Goal: Task Accomplishment & Management: Use online tool/utility

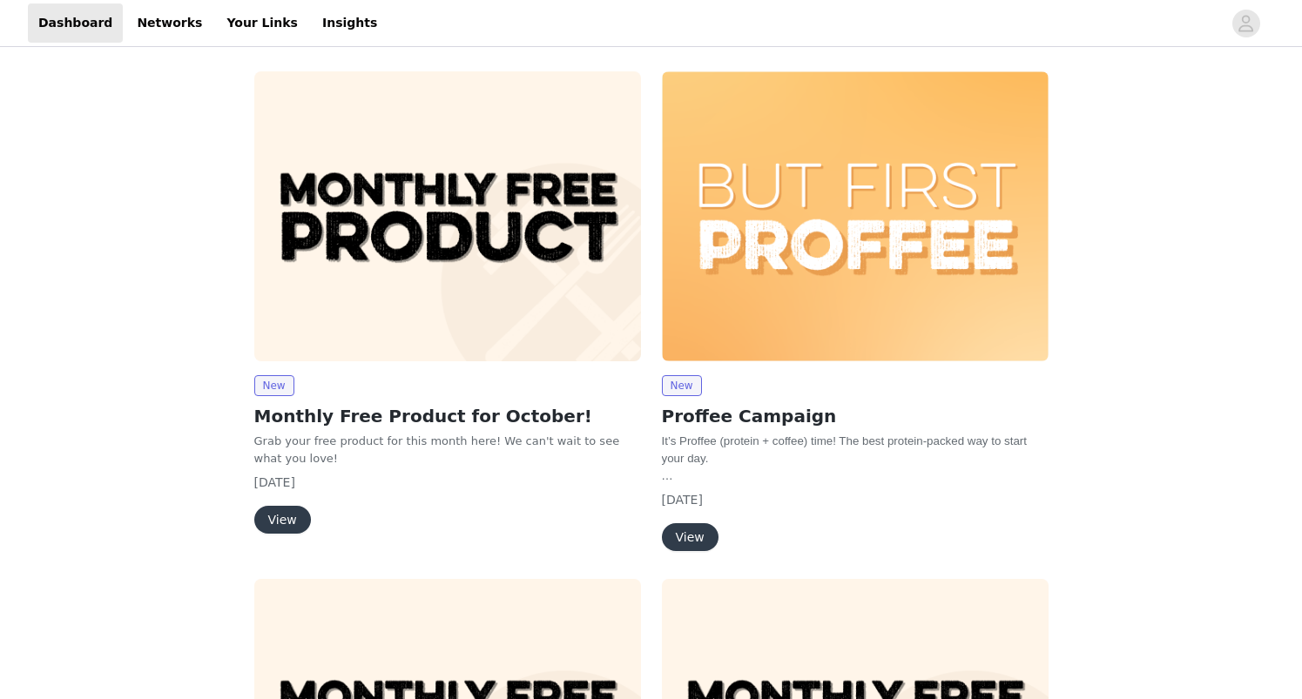
click at [293, 515] on button "View" at bounding box center [282, 520] width 57 height 28
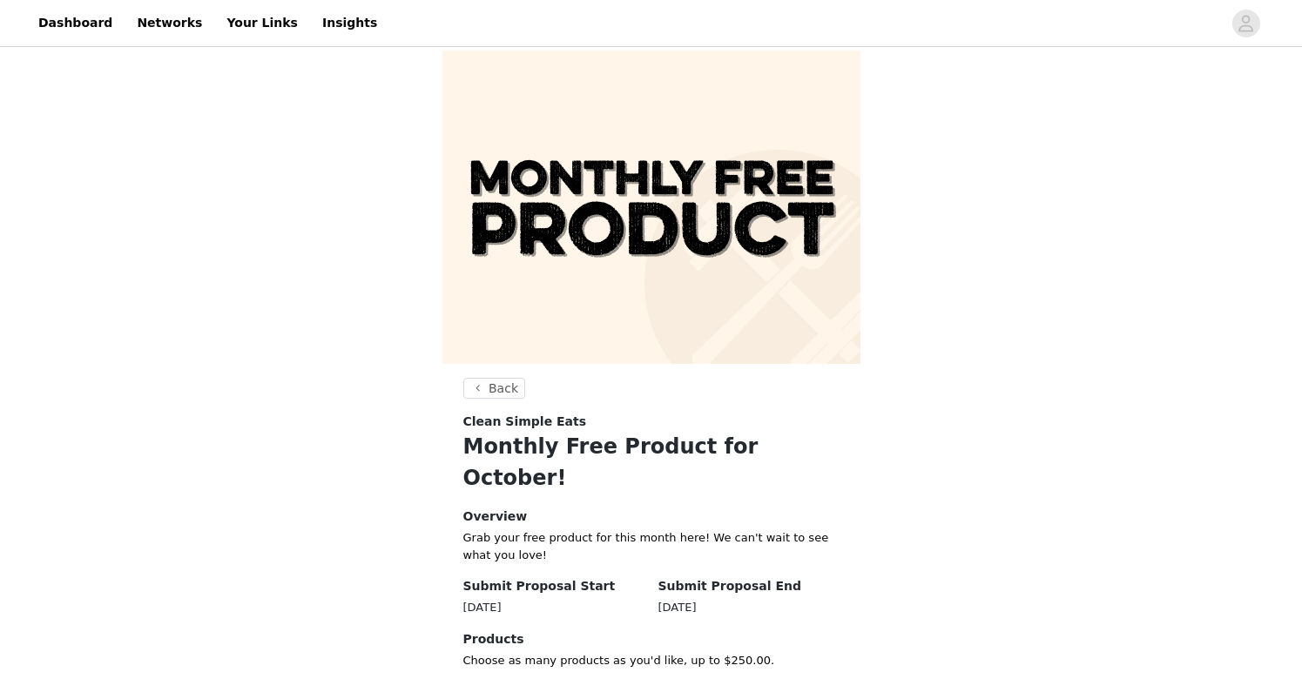
scroll to position [57, 0]
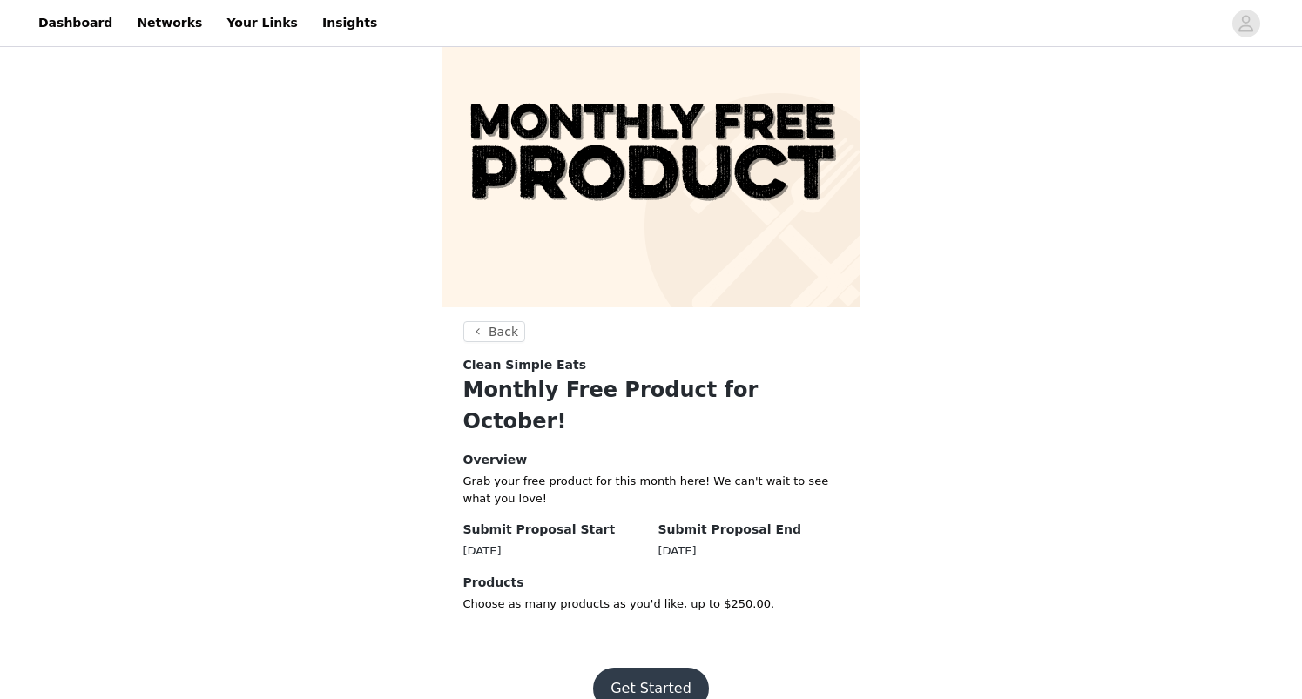
click at [668, 668] on button "Get Started" at bounding box center [651, 689] width 116 height 42
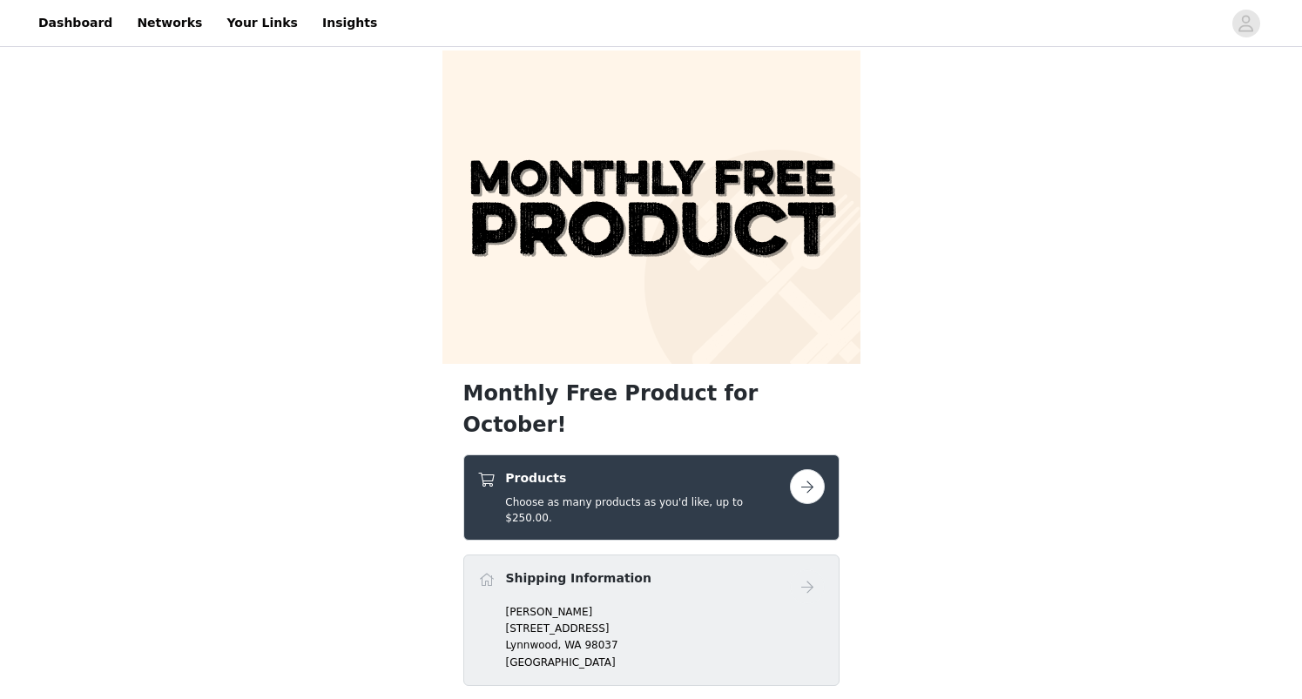
click at [679, 469] on h4 "Products" at bounding box center [647, 478] width 284 height 18
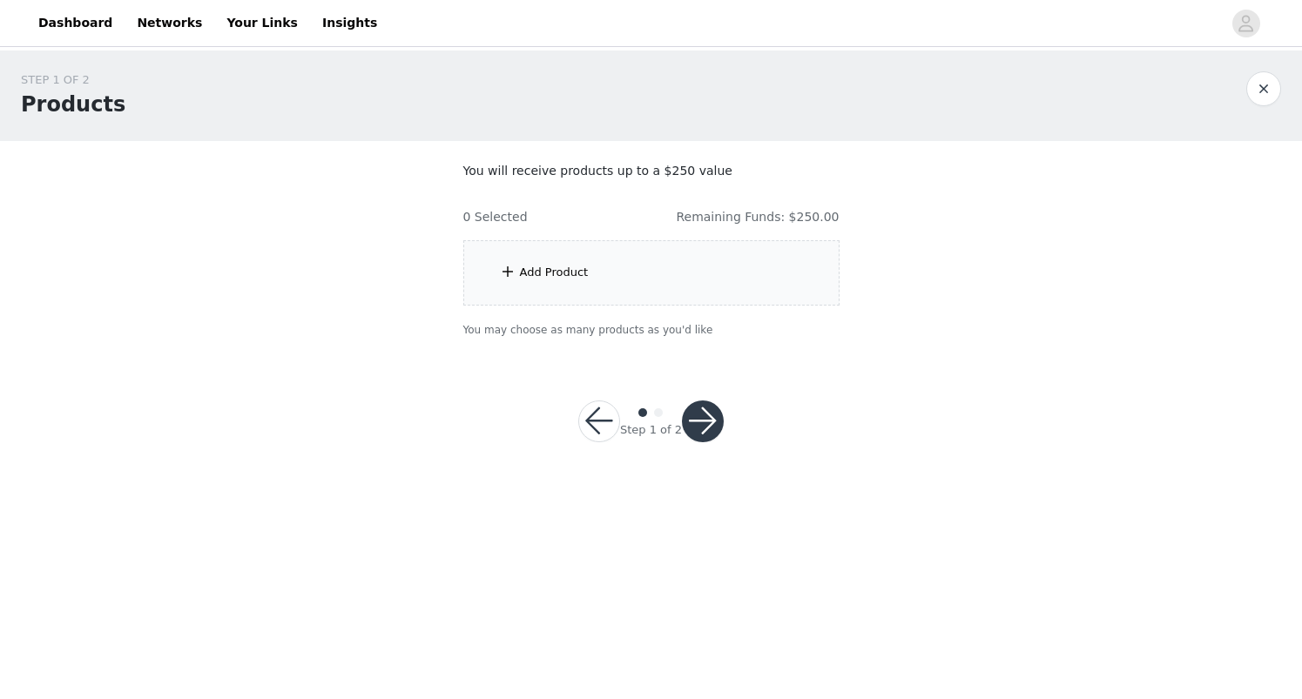
click at [542, 271] on div "Add Product" at bounding box center [554, 272] width 69 height 17
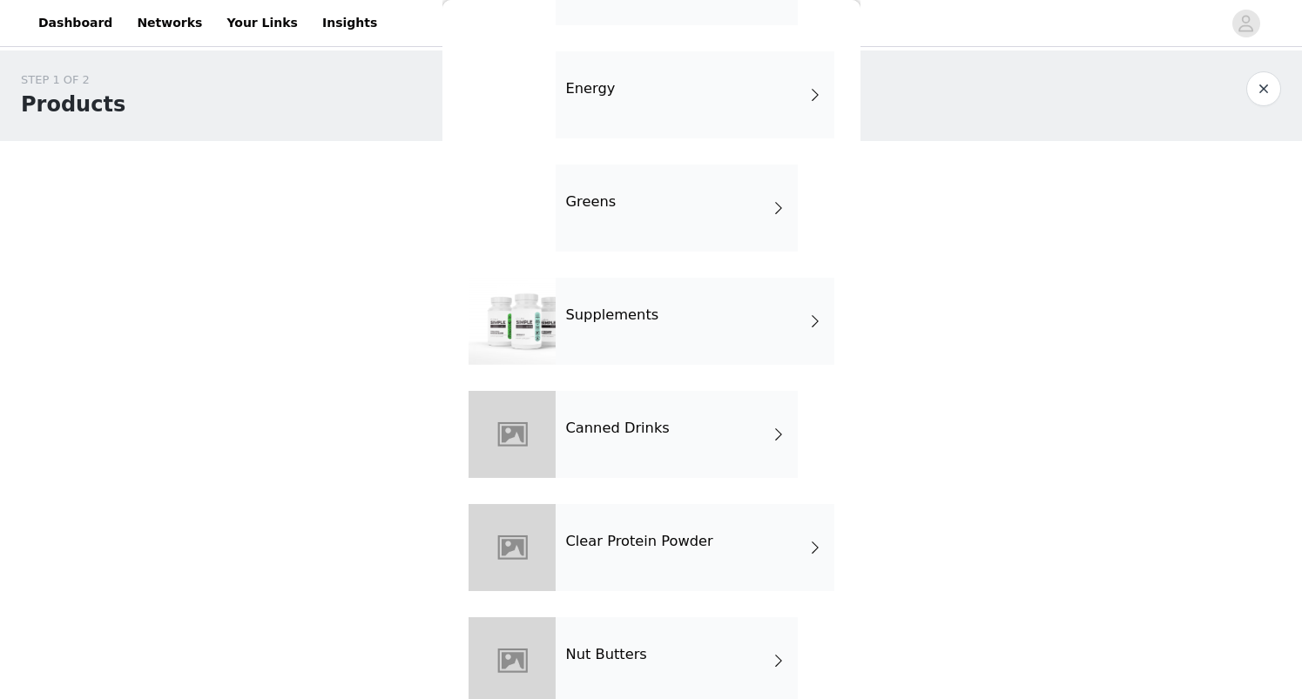
scroll to position [834, 0]
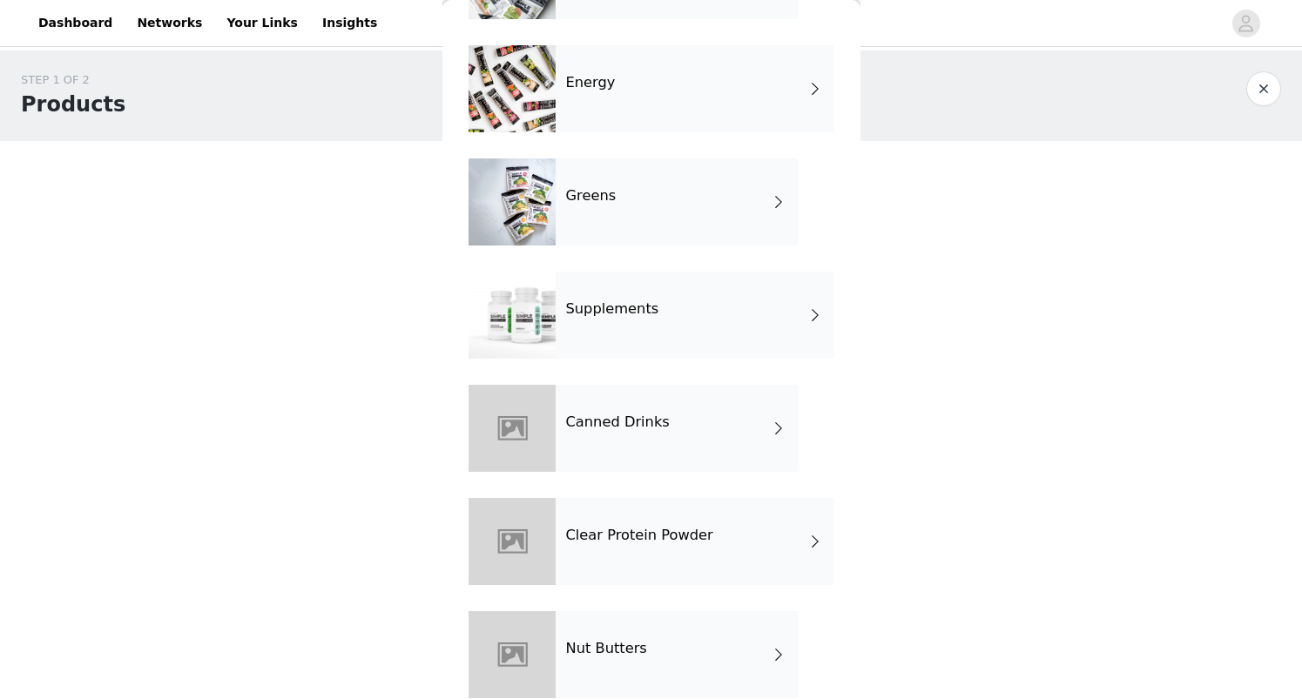
click at [663, 434] on div "Canned Drinks" at bounding box center [676, 428] width 242 height 87
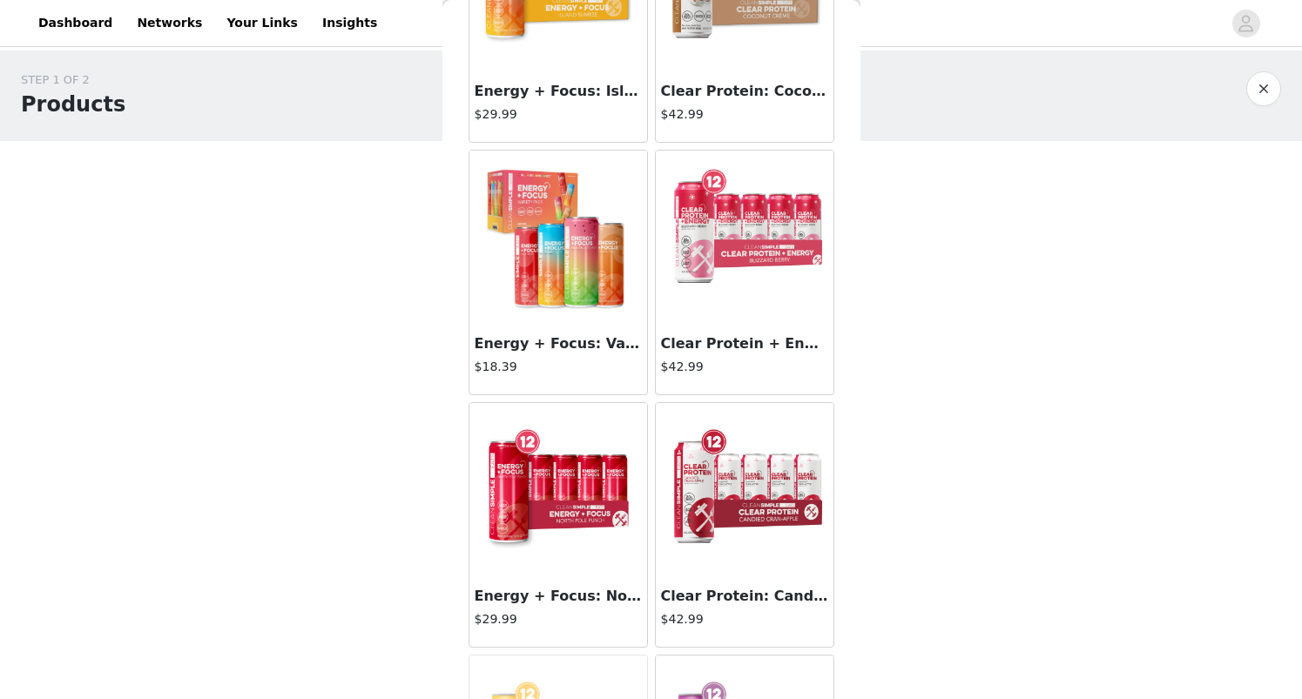
scroll to position [1965, 0]
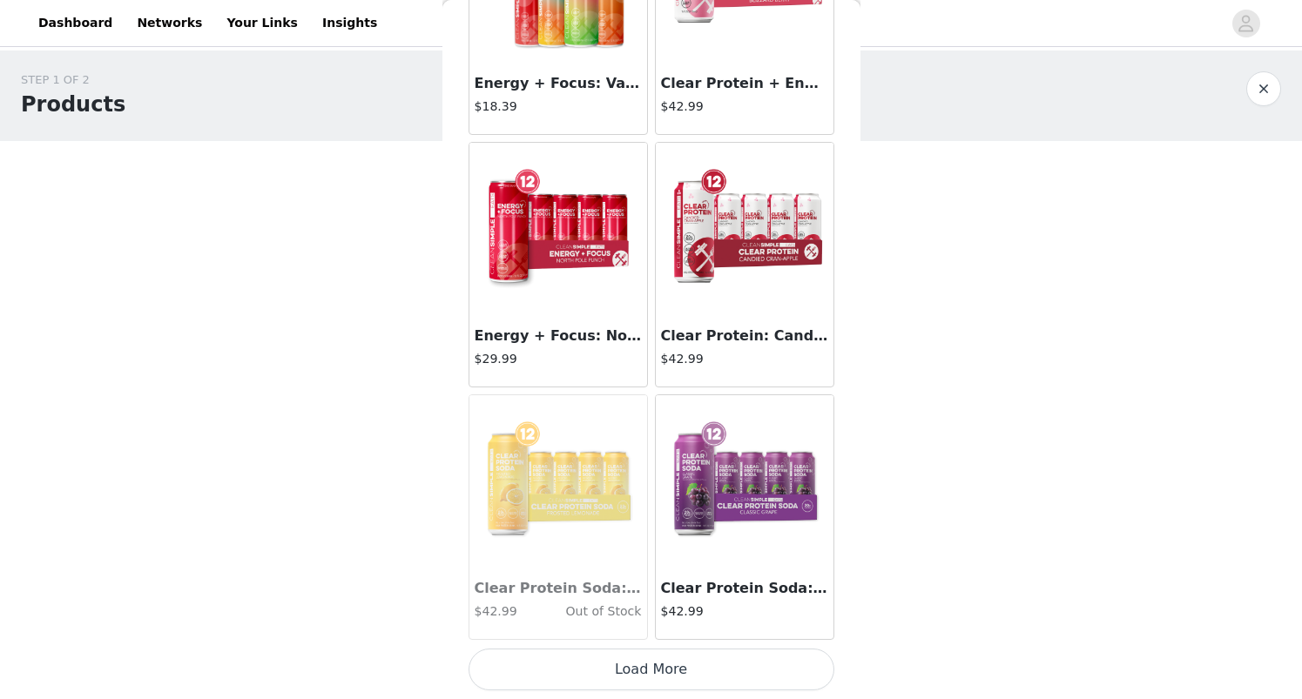
click at [679, 681] on button "Load More" at bounding box center [651, 670] width 366 height 42
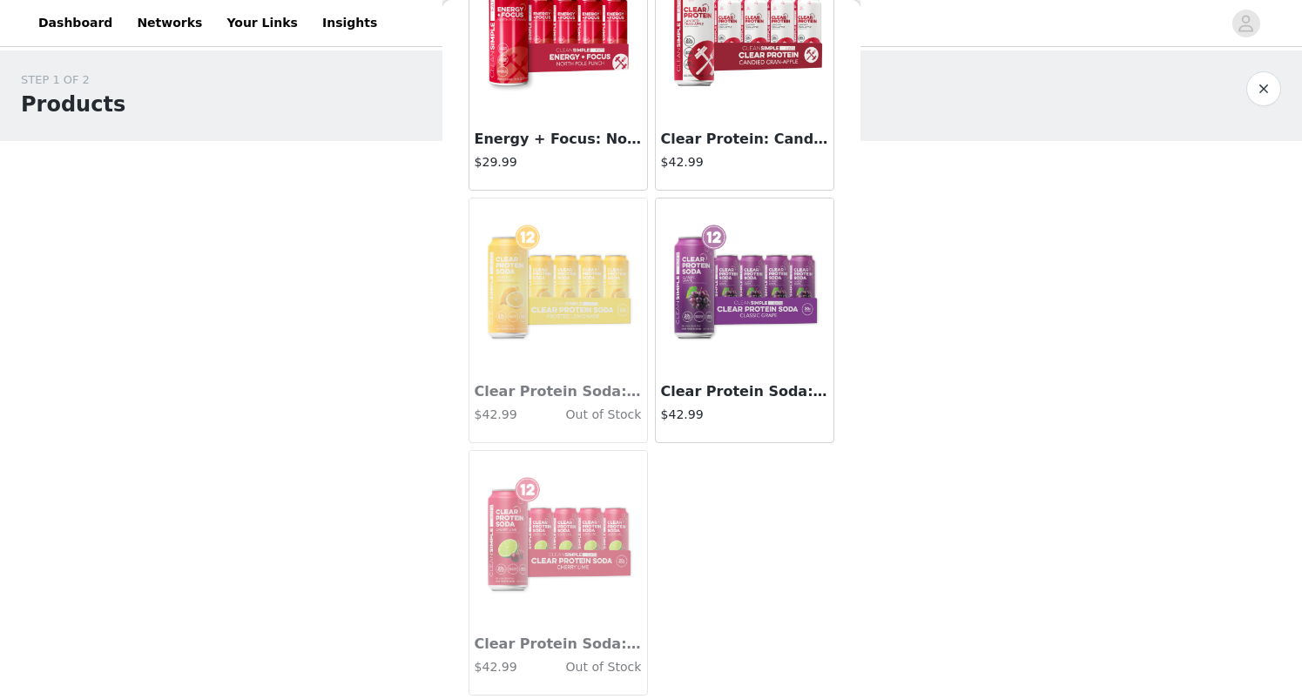
click at [564, 575] on img at bounding box center [558, 538] width 174 height 174
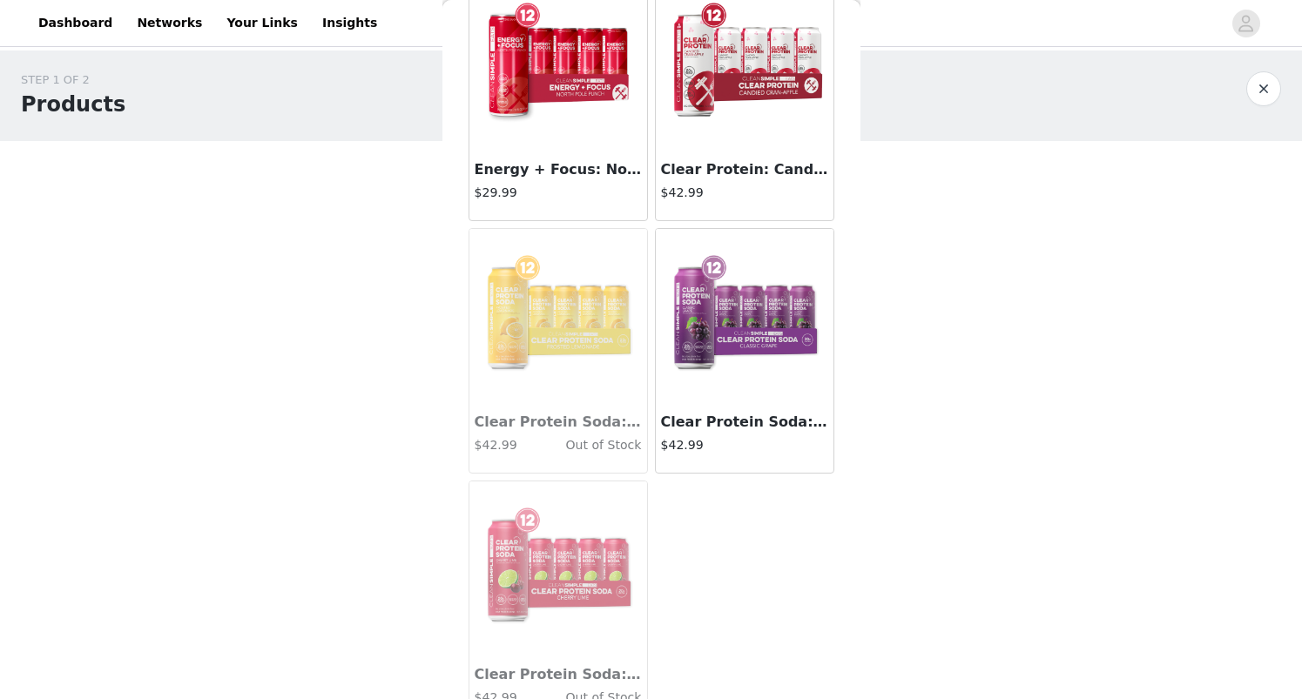
scroll to position [2133, 0]
